Goal: Task Accomplishment & Management: Manage account settings

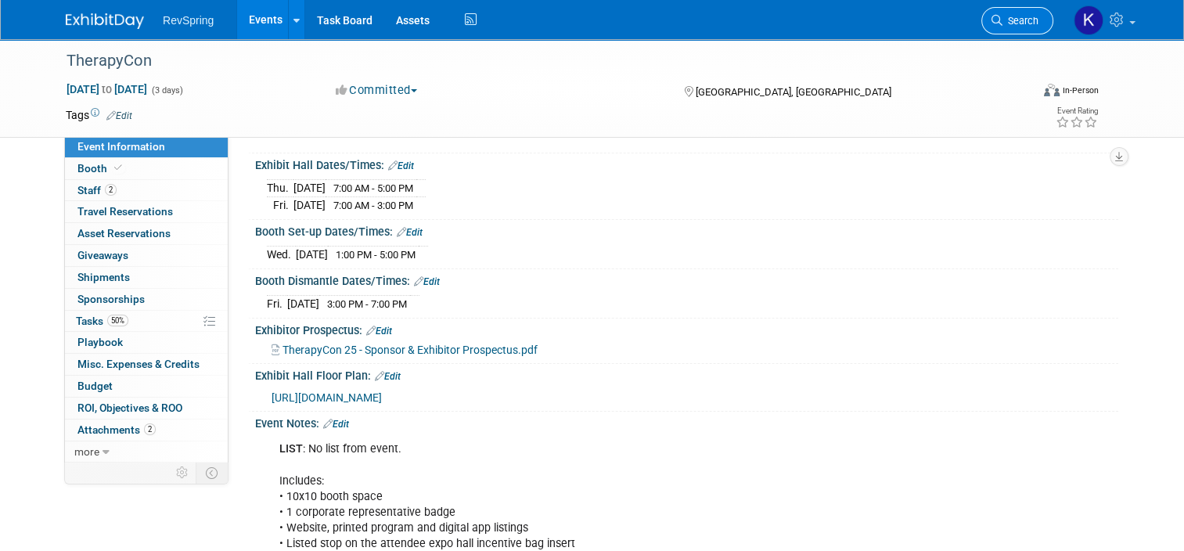
click at [1039, 19] on span "Search" at bounding box center [1021, 21] width 36 height 12
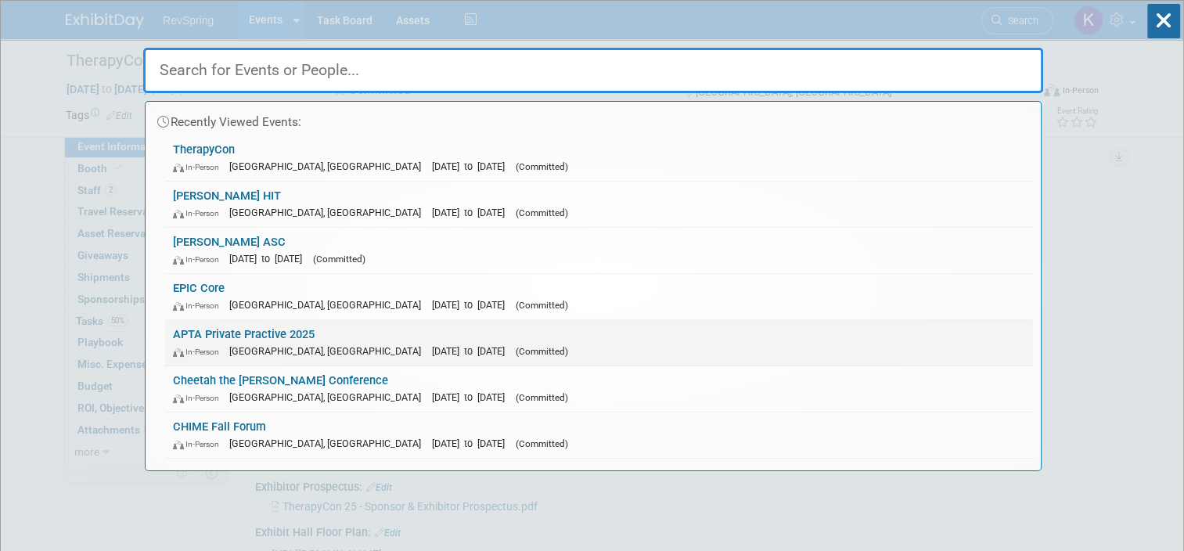
click at [557, 362] on link "APTA Private Practive 2025 In-Person [GEOGRAPHIC_DATA], [GEOGRAPHIC_DATA] [DATE…" at bounding box center [599, 342] width 868 height 45
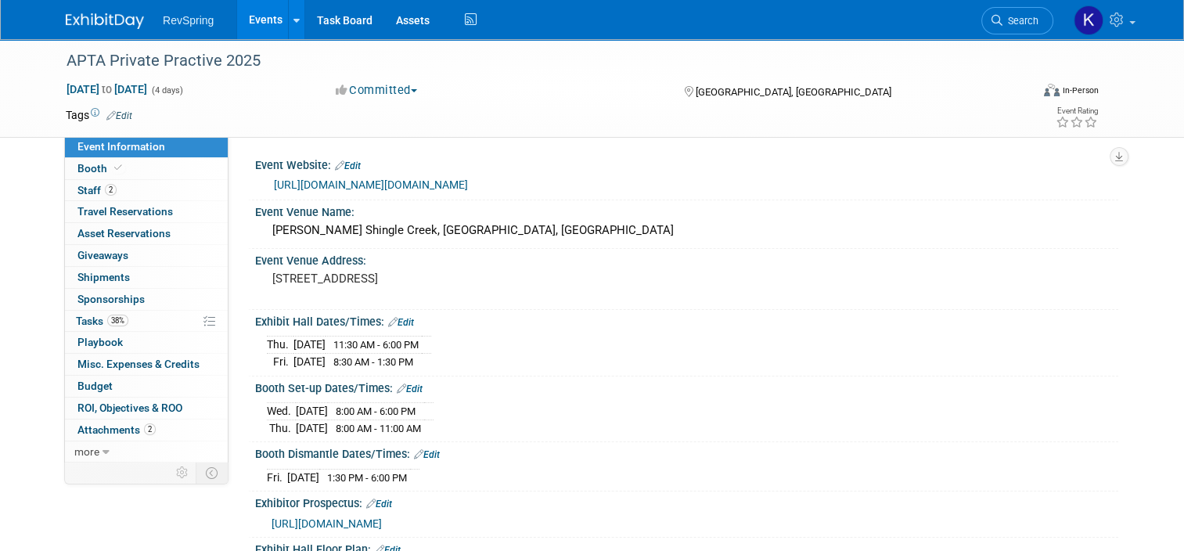
scroll to position [335, 0]
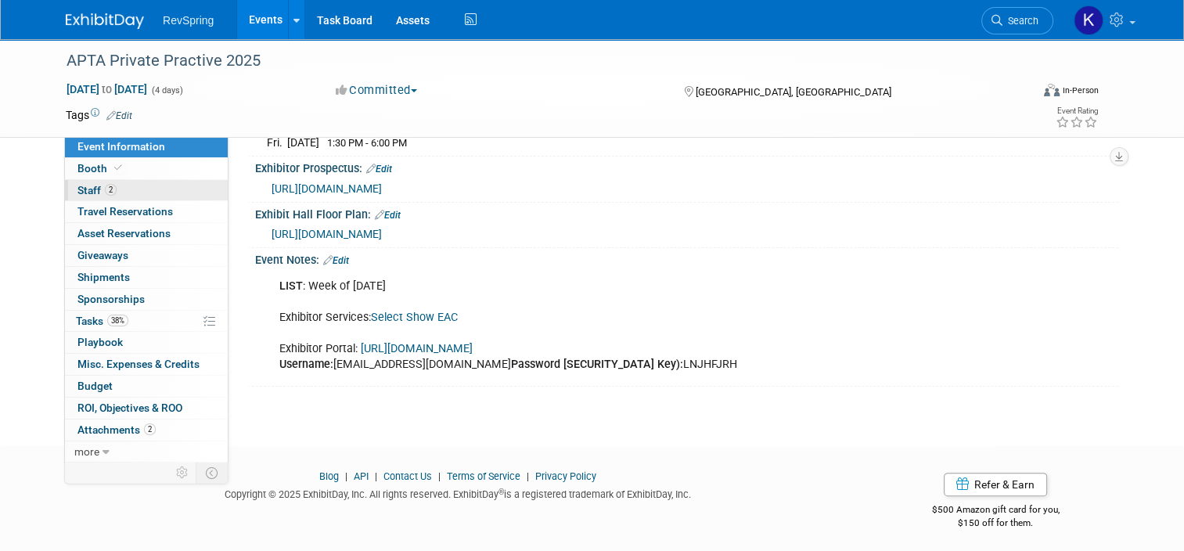
click at [133, 185] on link "2 Staff 2" at bounding box center [146, 190] width 163 height 21
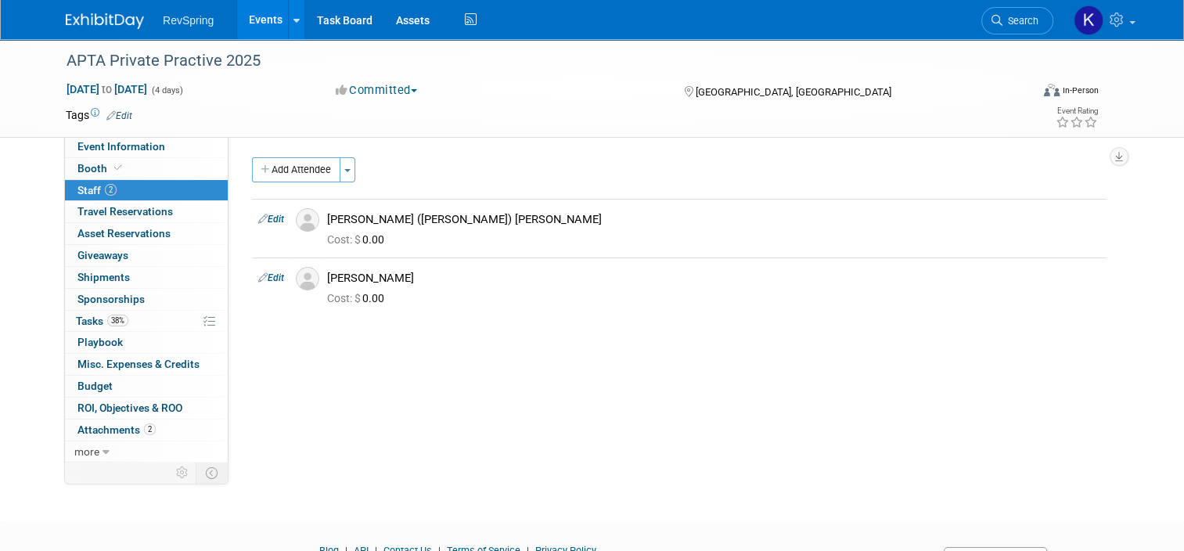
click at [296, 183] on div "Add Attendee Toggle Dropdown Quick -Tag Attendees Apply X (me) select all cancel" at bounding box center [679, 237] width 855 height 160
click at [289, 173] on button "Add Attendee" at bounding box center [296, 169] width 88 height 25
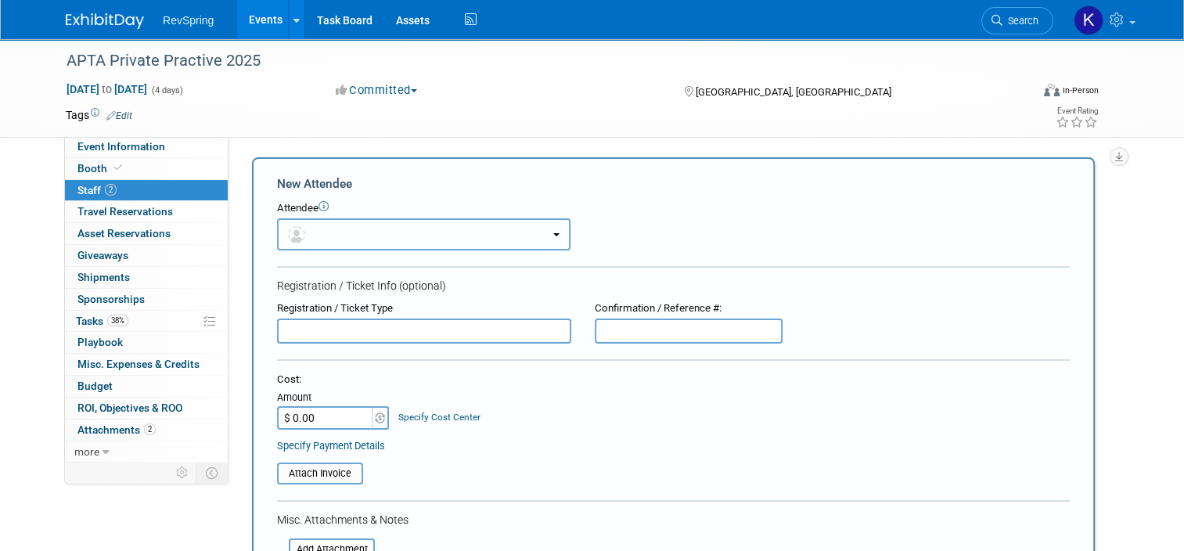
click at [334, 225] on button "button" at bounding box center [423, 234] width 293 height 32
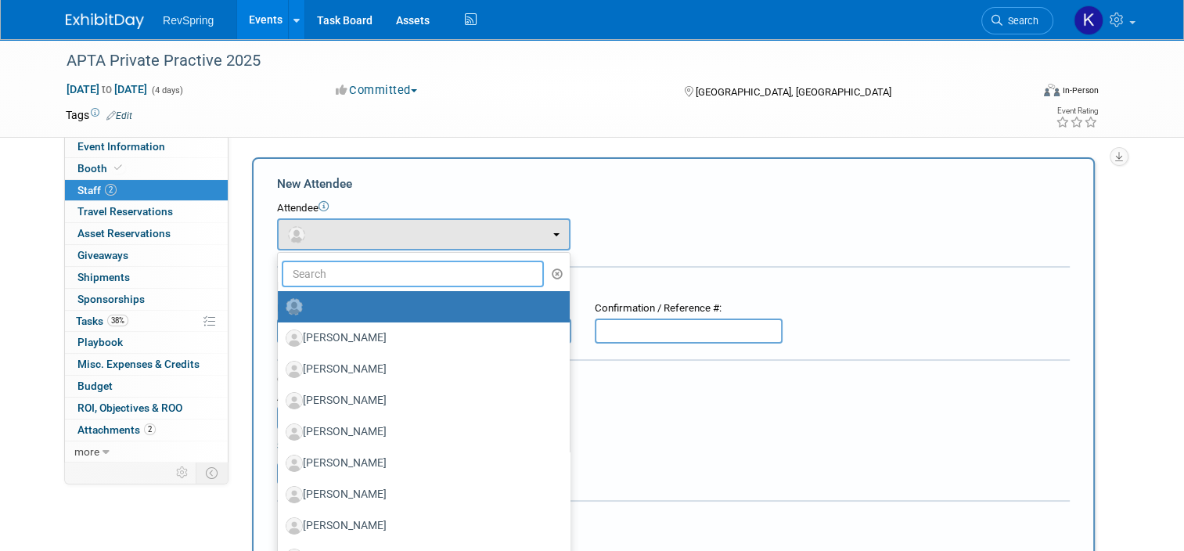
click at [326, 272] on input "text" at bounding box center [413, 274] width 262 height 27
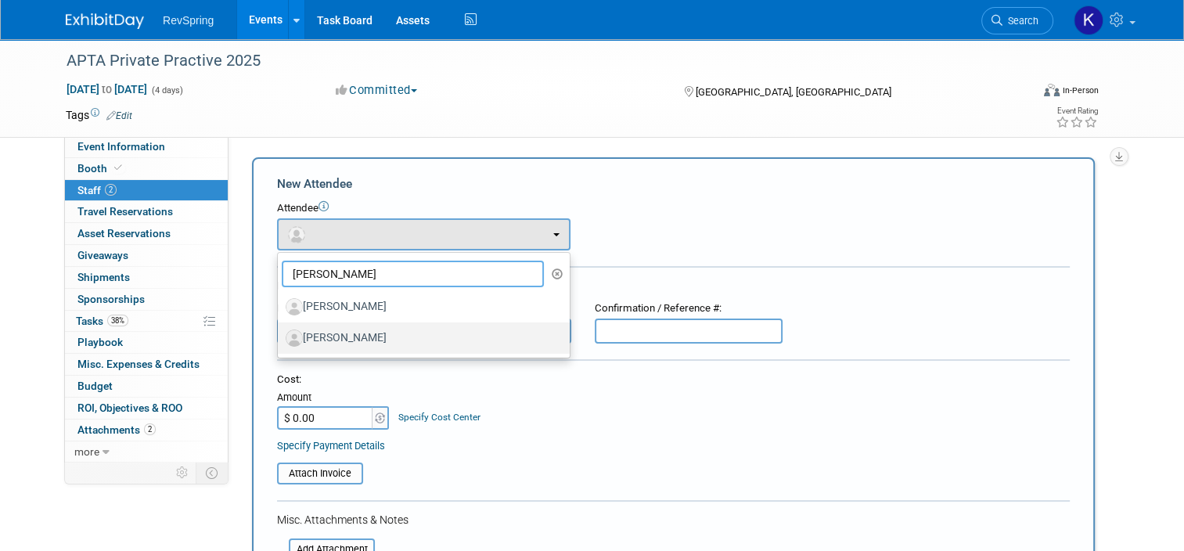
type input "ana"
click at [330, 347] on label "[PERSON_NAME]" at bounding box center [420, 338] width 268 height 25
click at [280, 341] on input "[PERSON_NAME]" at bounding box center [275, 336] width 10 height 10
select select "ebcc62ef-fc84-4ff5-984f-b5db1db58a59"
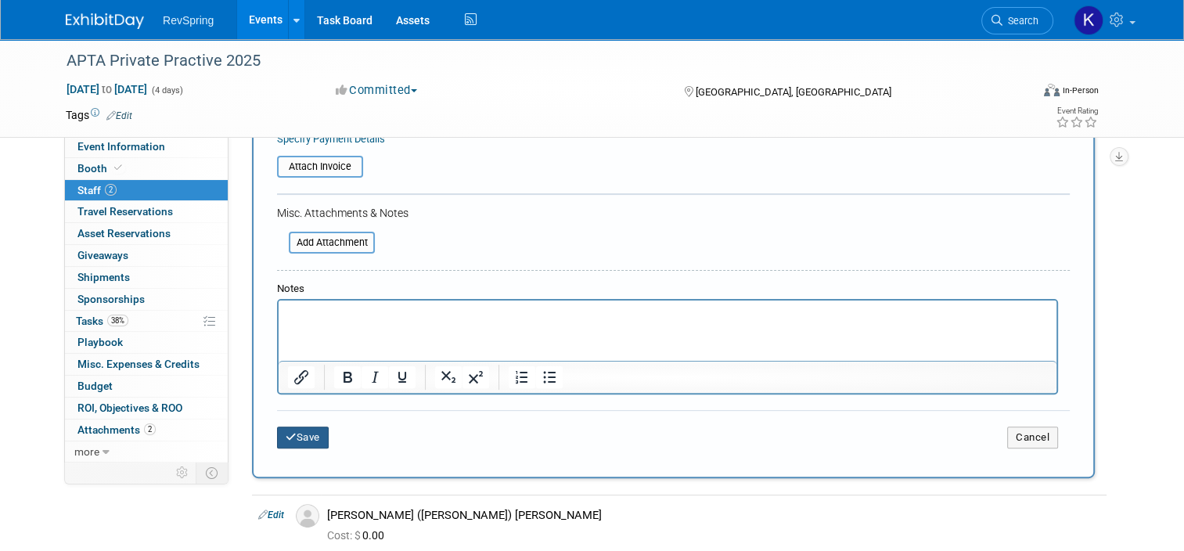
click at [291, 432] on button "Save" at bounding box center [303, 438] width 52 height 22
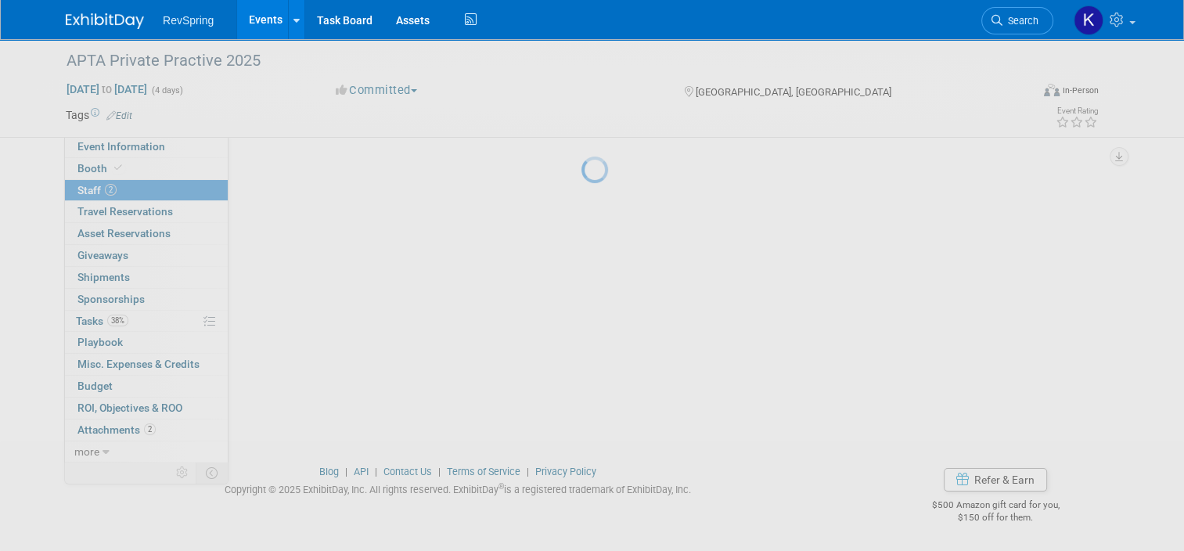
scroll to position [78, 0]
